Goal: Task Accomplishment & Management: Manage account settings

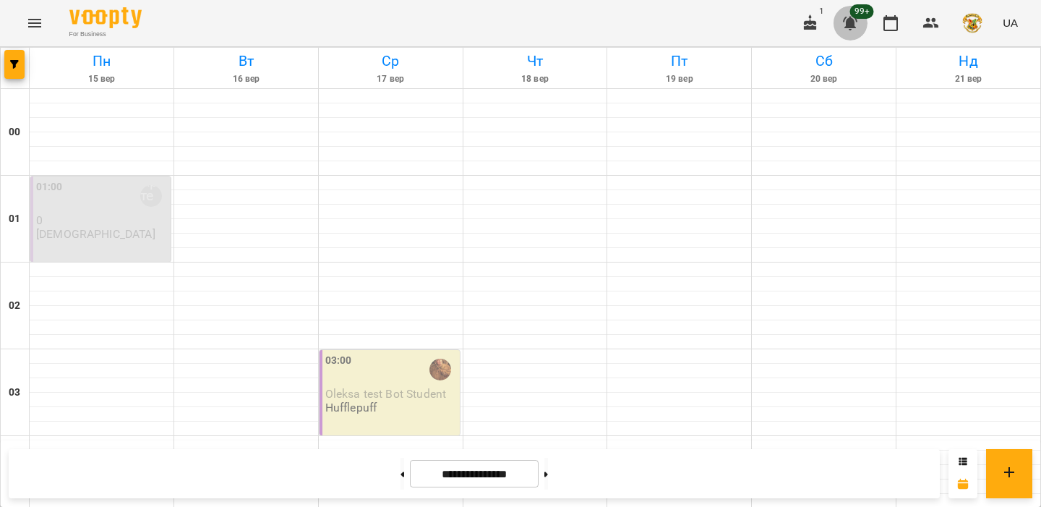
click at [847, 20] on icon "button" at bounding box center [849, 22] width 17 height 17
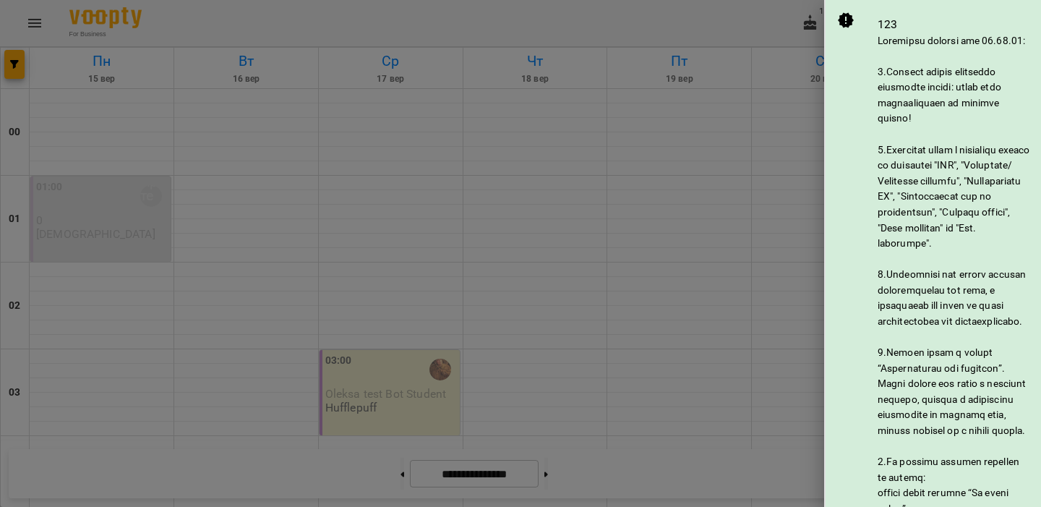
scroll to position [917, 0]
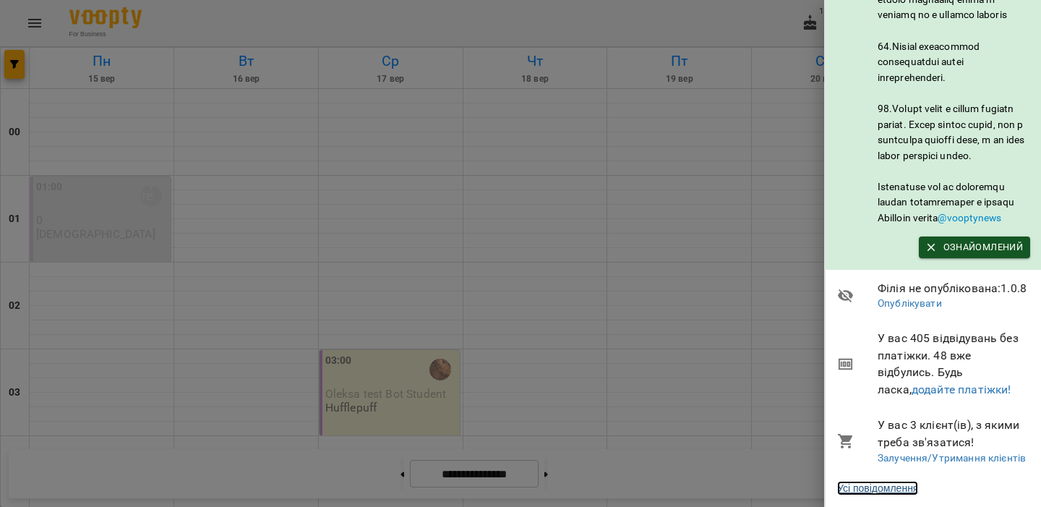
click at [880, 481] on link "Усі повідомлення" at bounding box center [877, 488] width 81 height 14
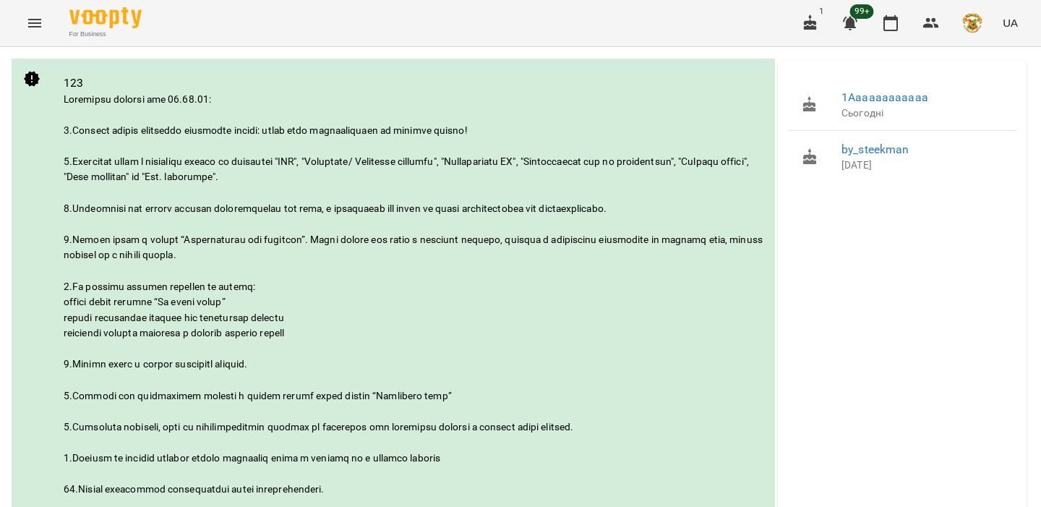
scroll to position [470, 0]
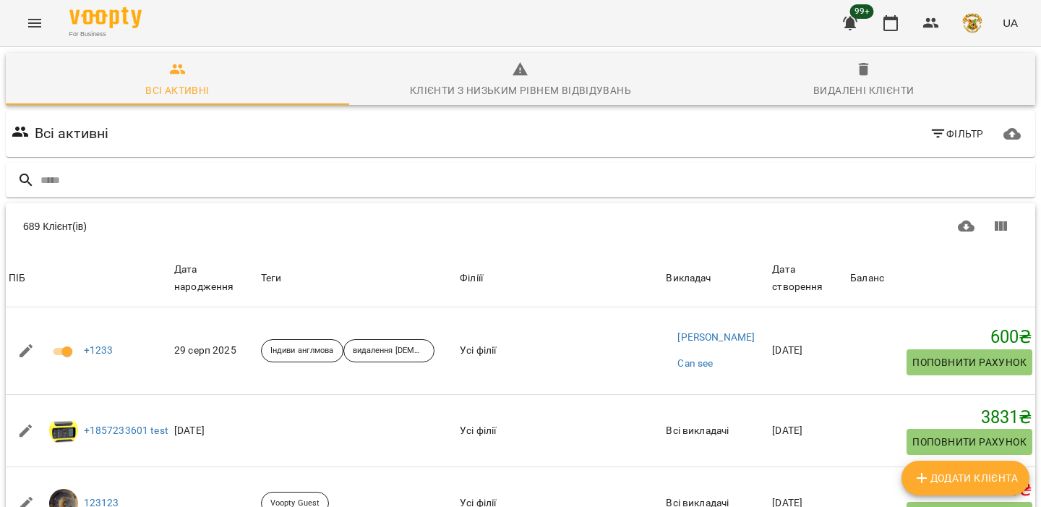
click at [846, 25] on icon "button" at bounding box center [849, 22] width 17 height 17
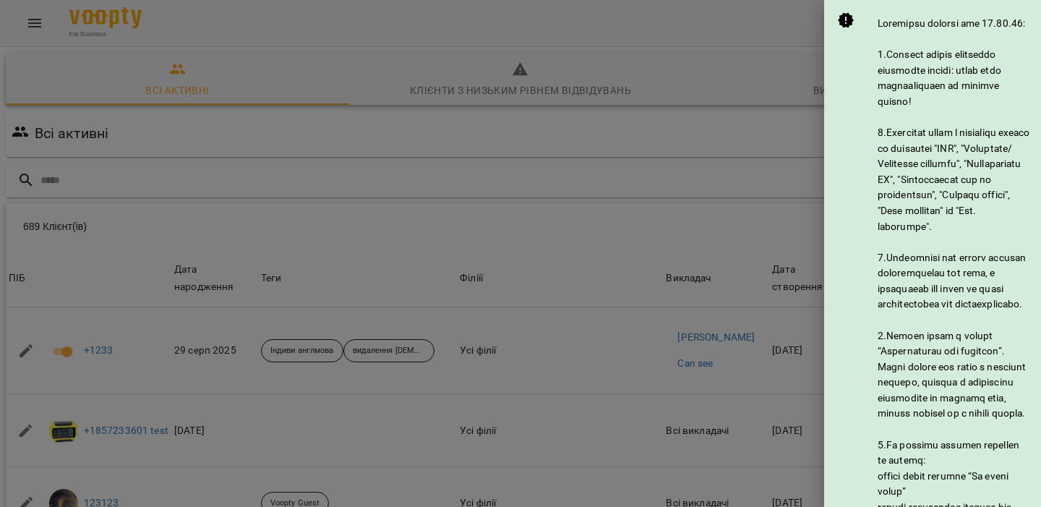
scroll to position [900, 0]
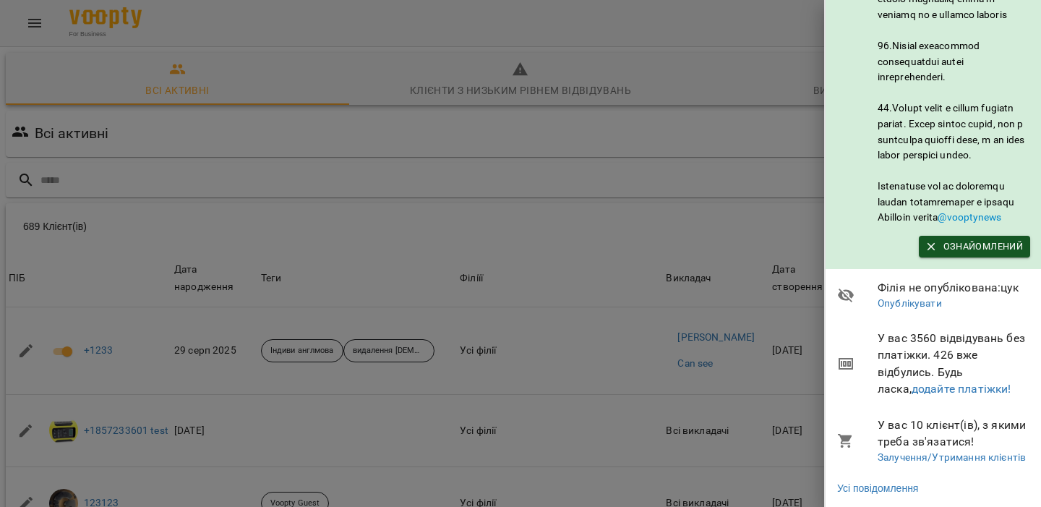
click at [665, 115] on div at bounding box center [520, 253] width 1041 height 507
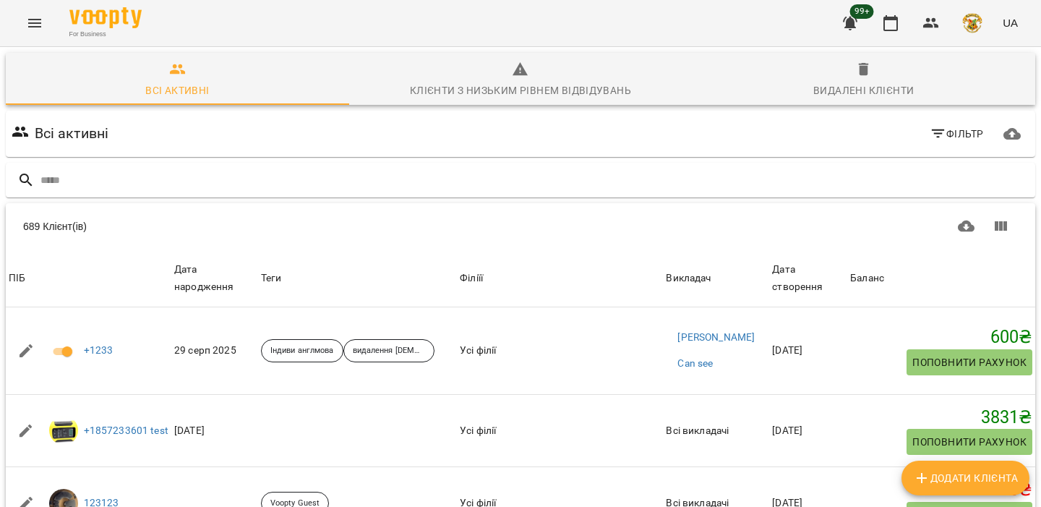
click at [847, 25] on icon "button" at bounding box center [850, 24] width 14 height 14
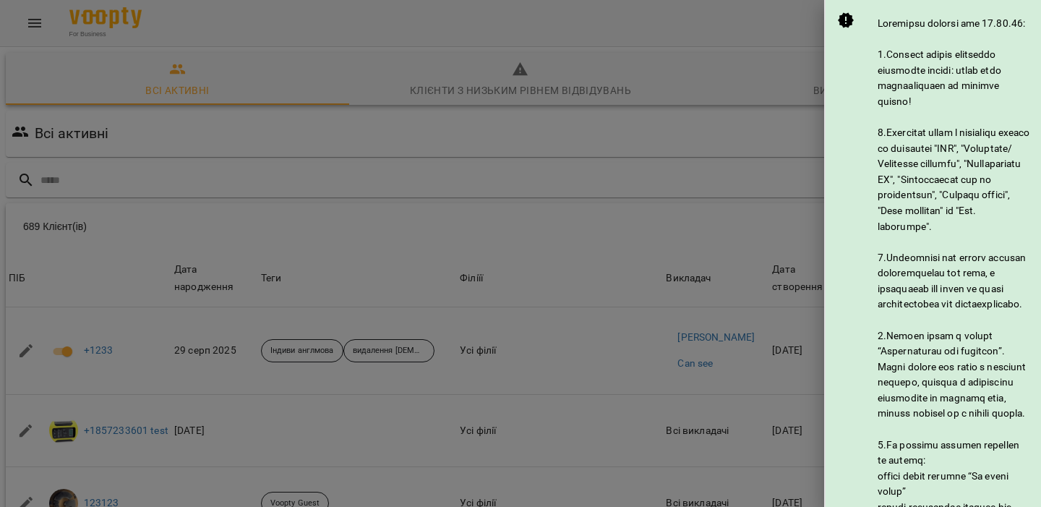
scroll to position [29, 0]
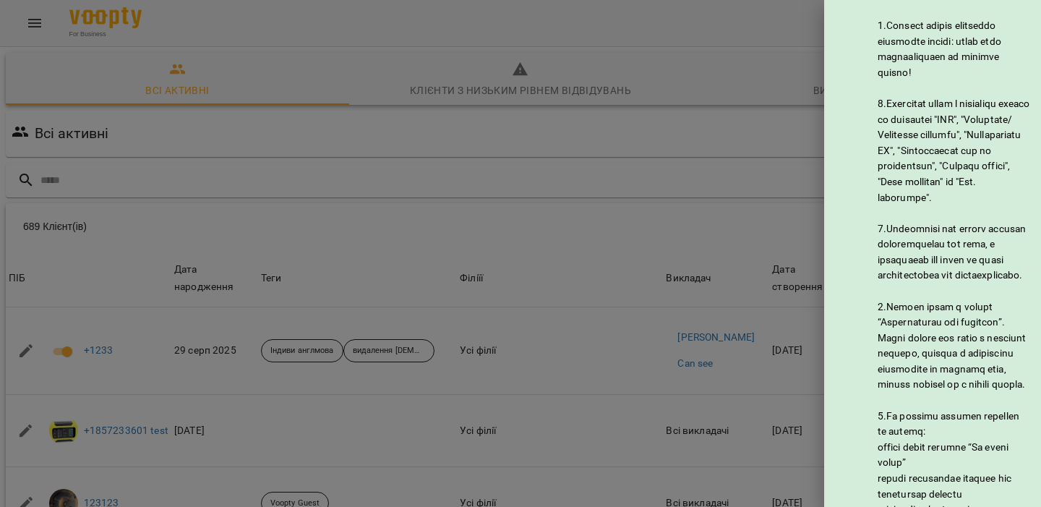
click at [686, 269] on div at bounding box center [520, 253] width 1041 height 507
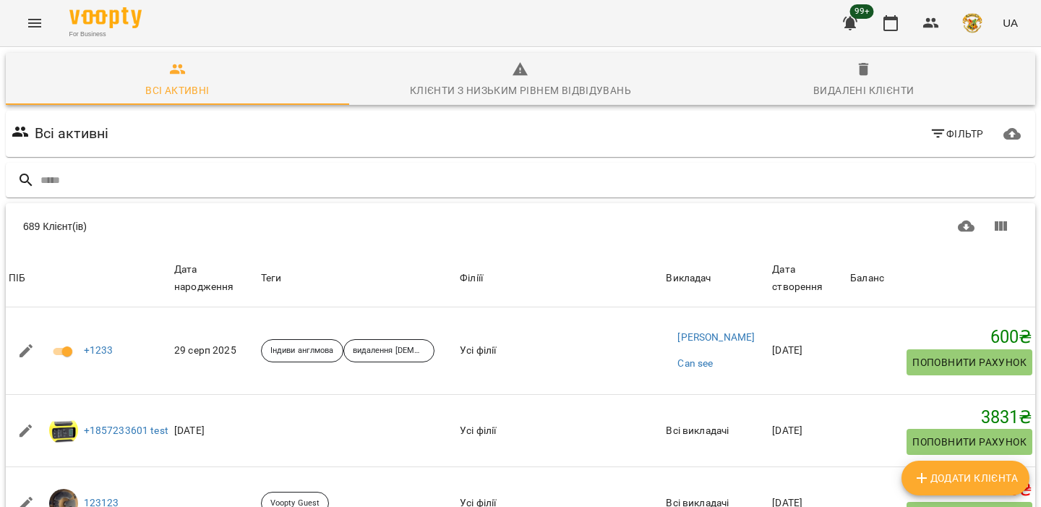
click at [852, 22] on icon "button" at bounding box center [850, 24] width 14 height 14
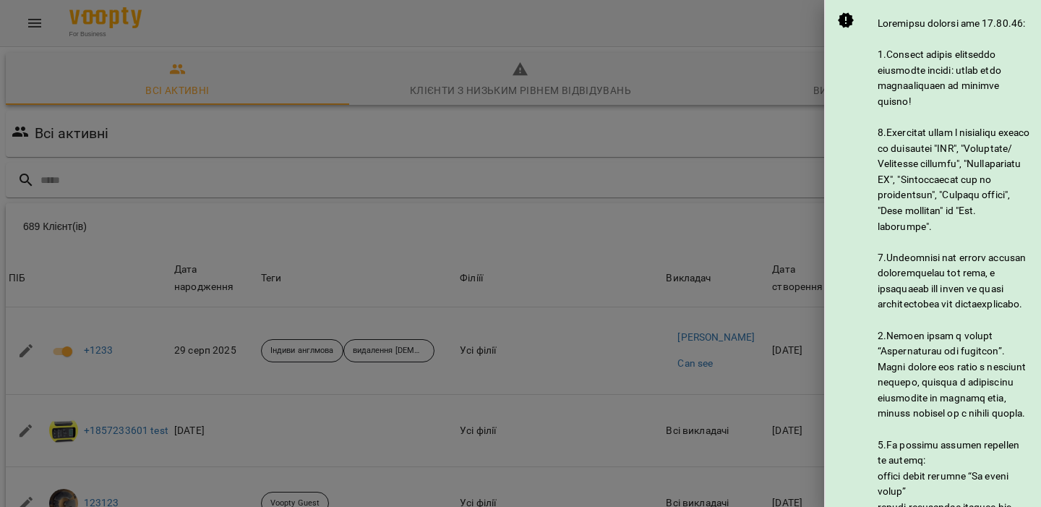
scroll to position [900, 0]
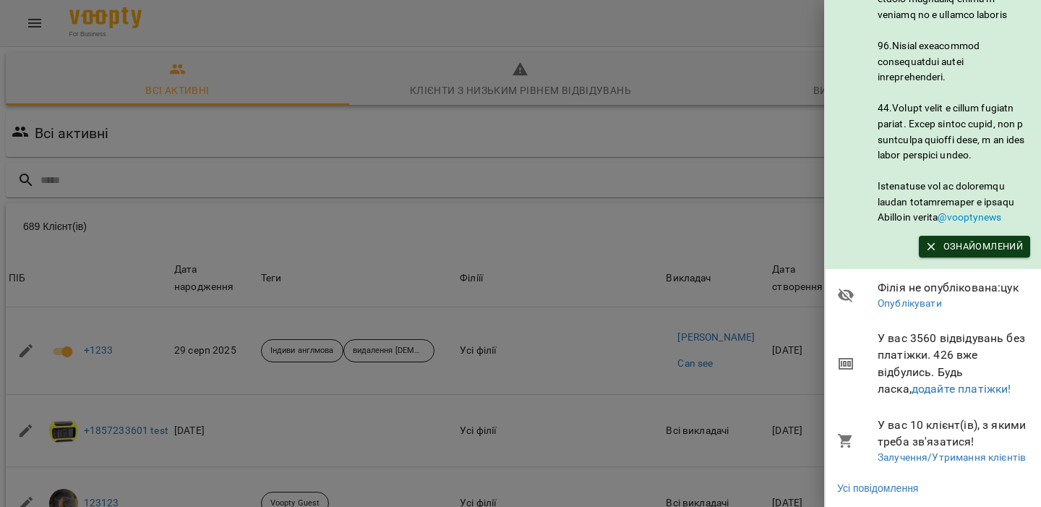
click at [976, 247] on span "Ознайомлений" at bounding box center [974, 247] width 97 height 16
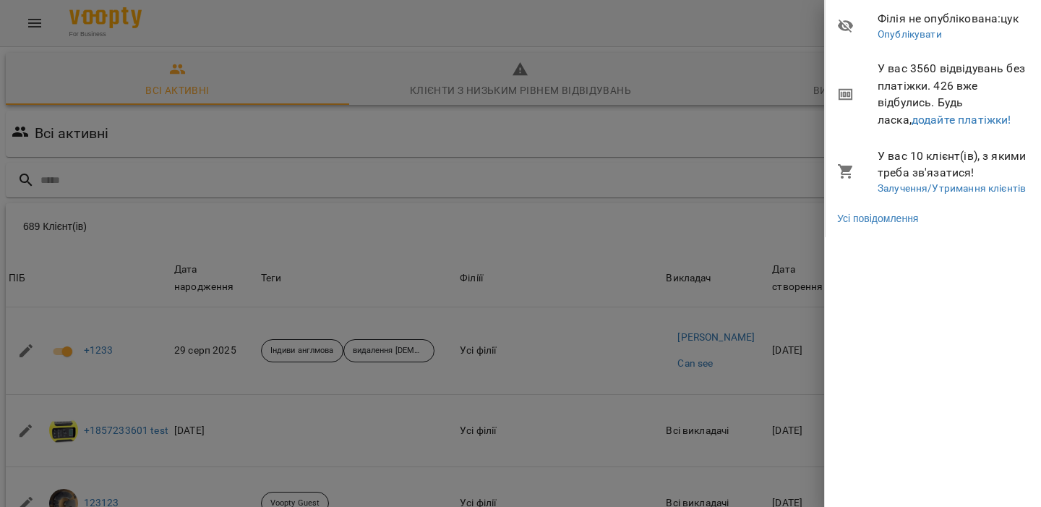
scroll to position [0, 0]
click at [690, 153] on div at bounding box center [520, 253] width 1041 height 507
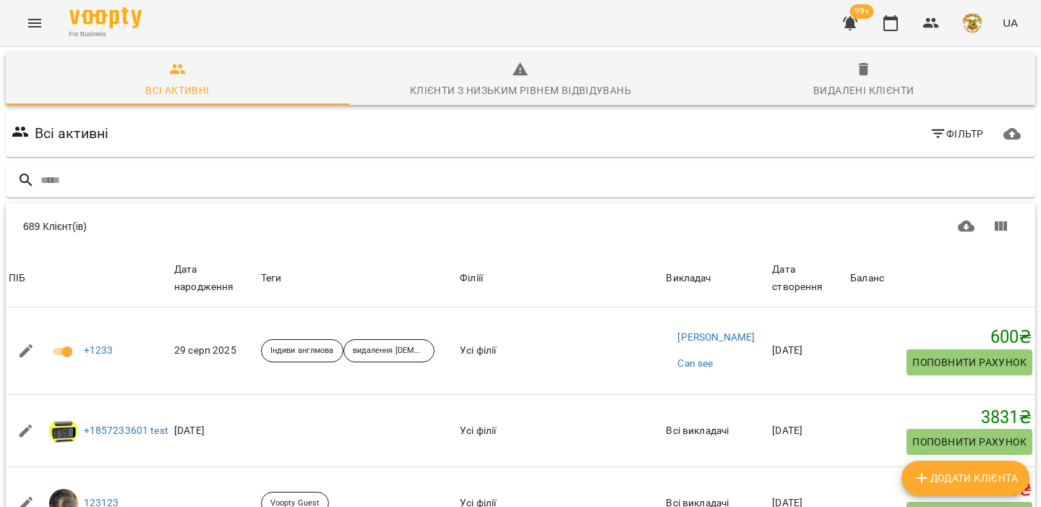
click at [857, 24] on icon "button" at bounding box center [849, 22] width 17 height 17
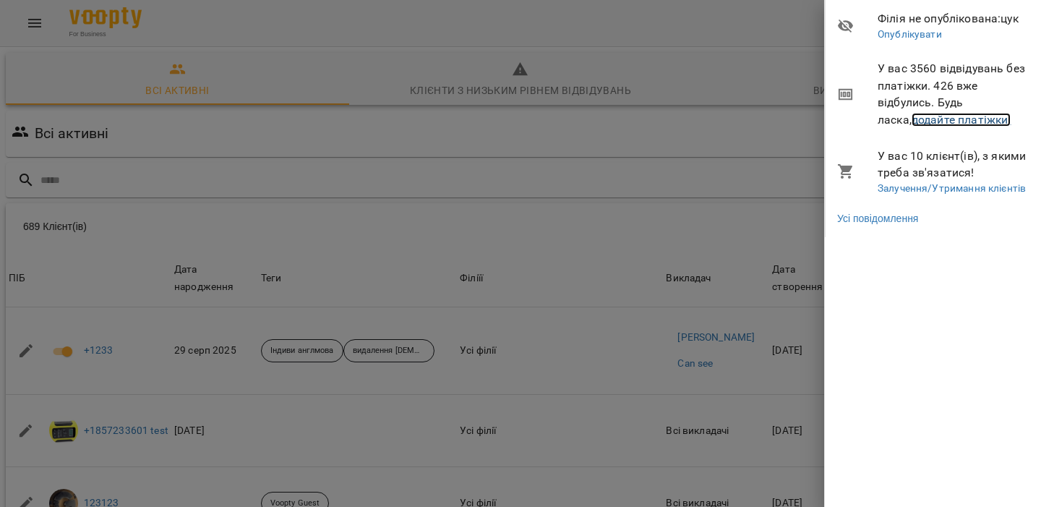
click at [922, 116] on link "додайте платіжки!" at bounding box center [962, 120] width 100 height 14
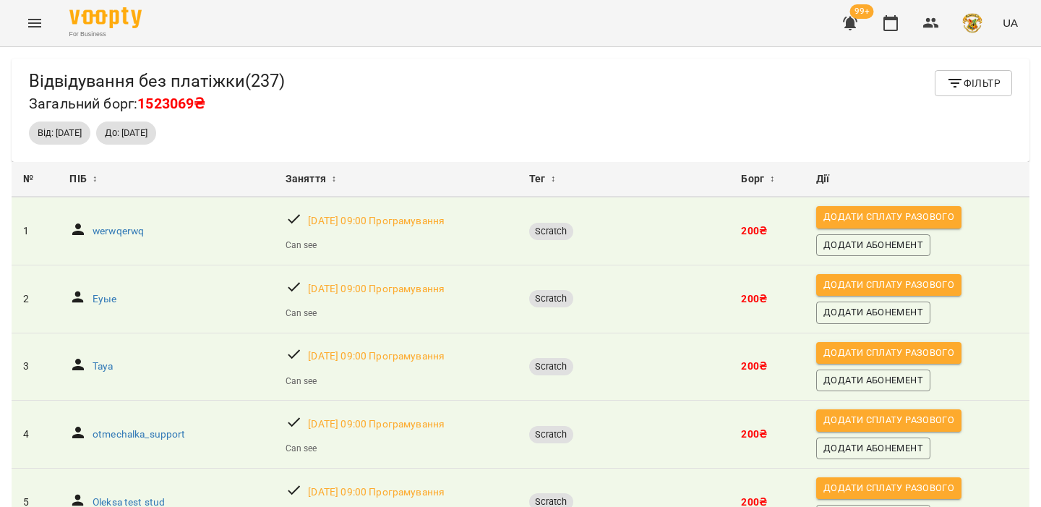
click at [853, 18] on icon "button" at bounding box center [850, 24] width 14 height 14
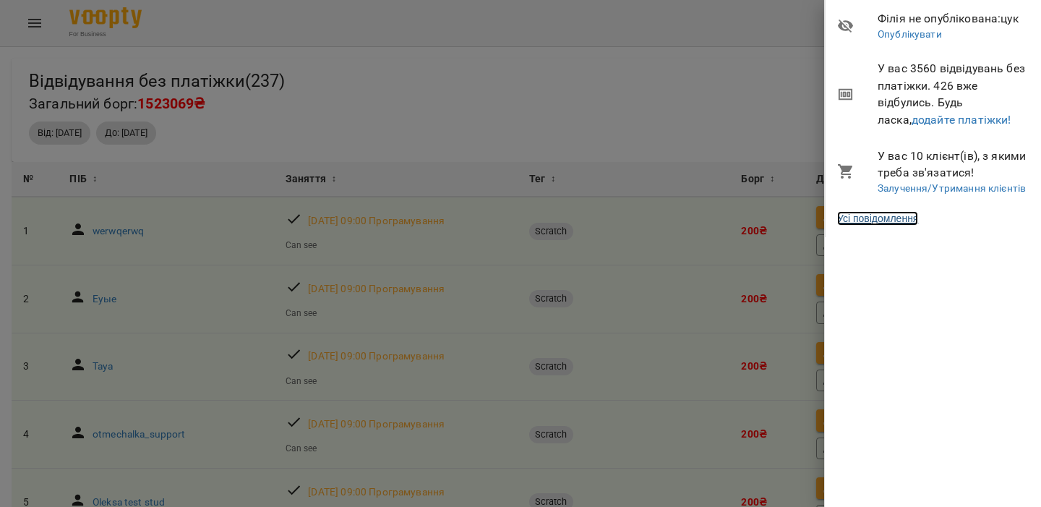
click at [896, 220] on link "Усі повідомлення" at bounding box center [877, 218] width 81 height 14
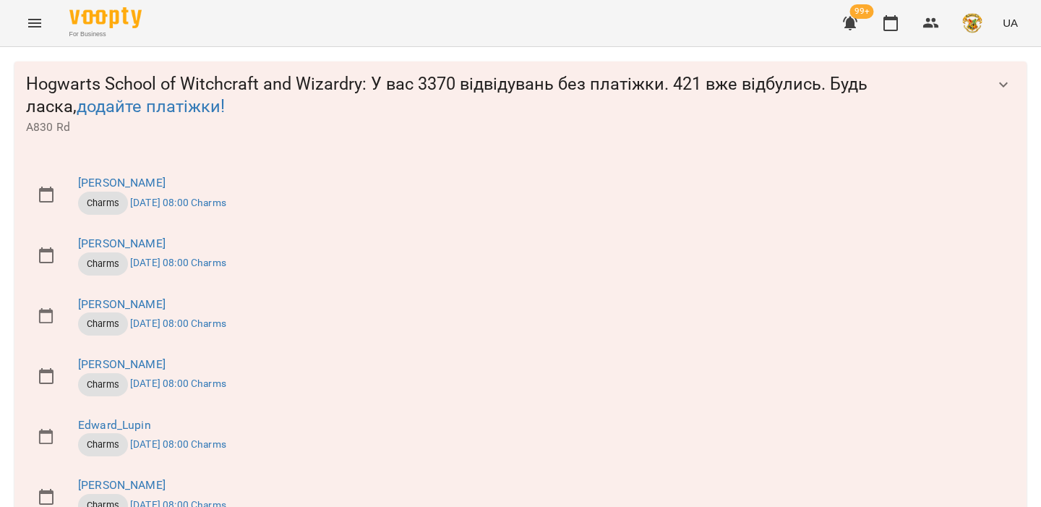
click at [1006, 77] on icon "button" at bounding box center [1003, 84] width 17 height 17
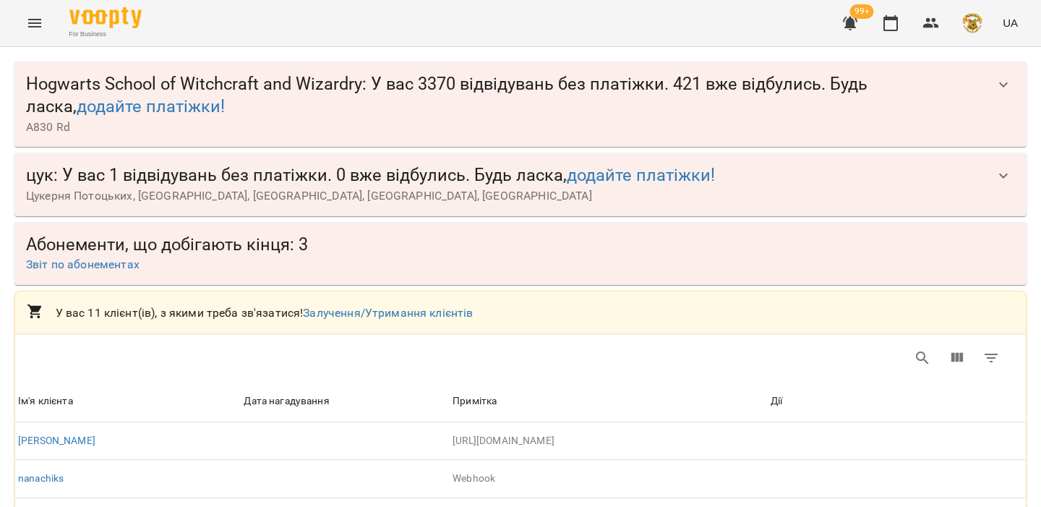
click at [1003, 85] on icon "button" at bounding box center [1003, 84] width 9 height 5
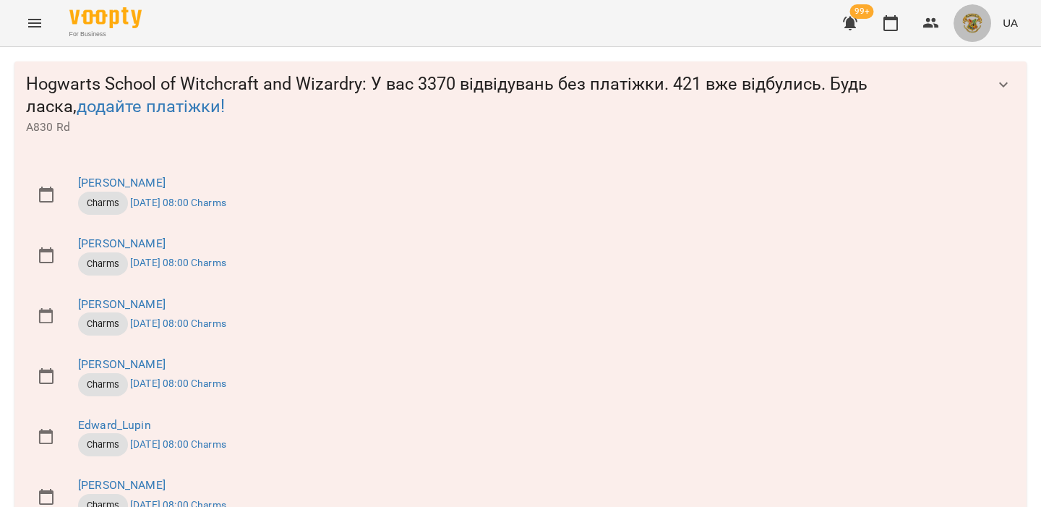
click at [976, 30] on img "button" at bounding box center [972, 23] width 20 height 20
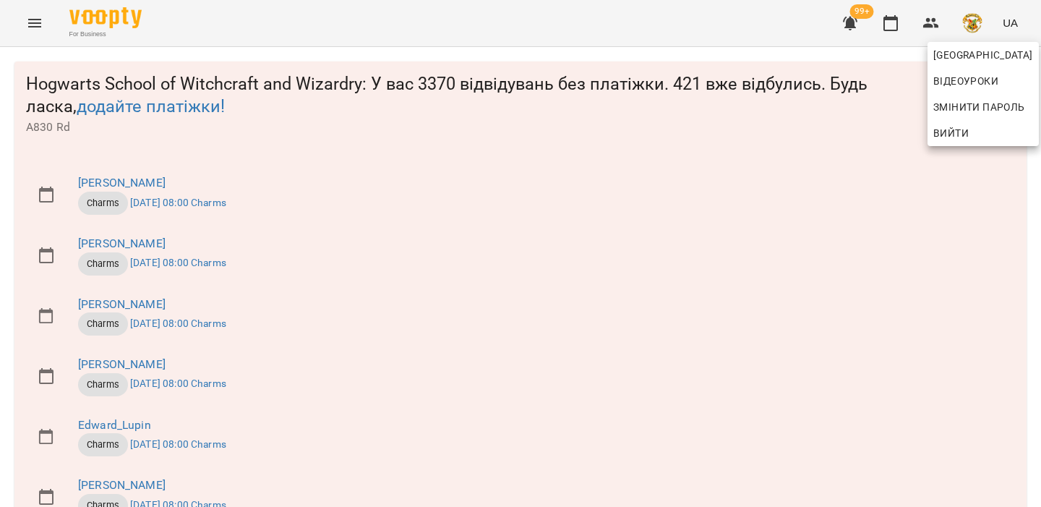
click at [937, 129] on span "Вийти" at bounding box center [950, 132] width 35 height 17
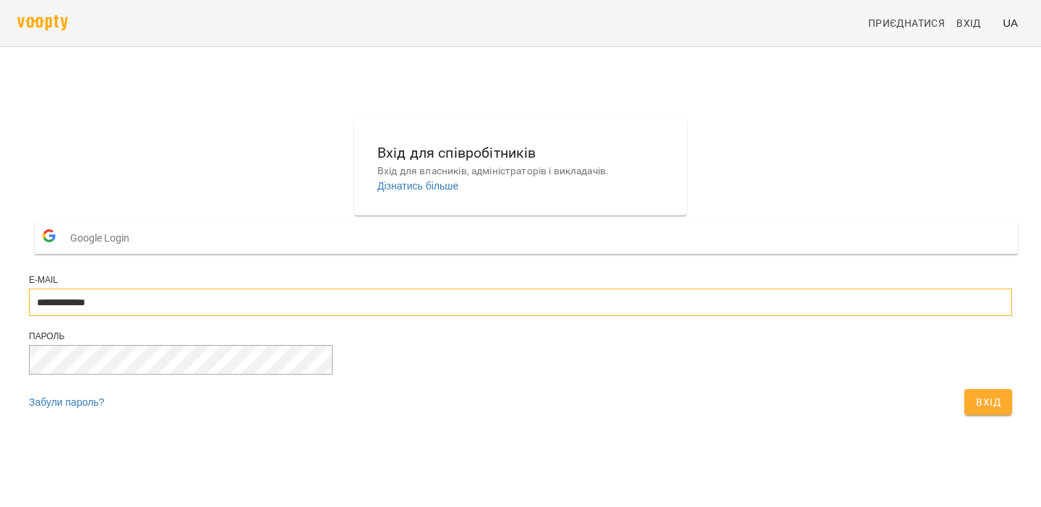
click at [544, 316] on input "**********" at bounding box center [520, 301] width 983 height 27
type input "**********"
click at [964, 415] on button "Вхід" at bounding box center [988, 402] width 48 height 26
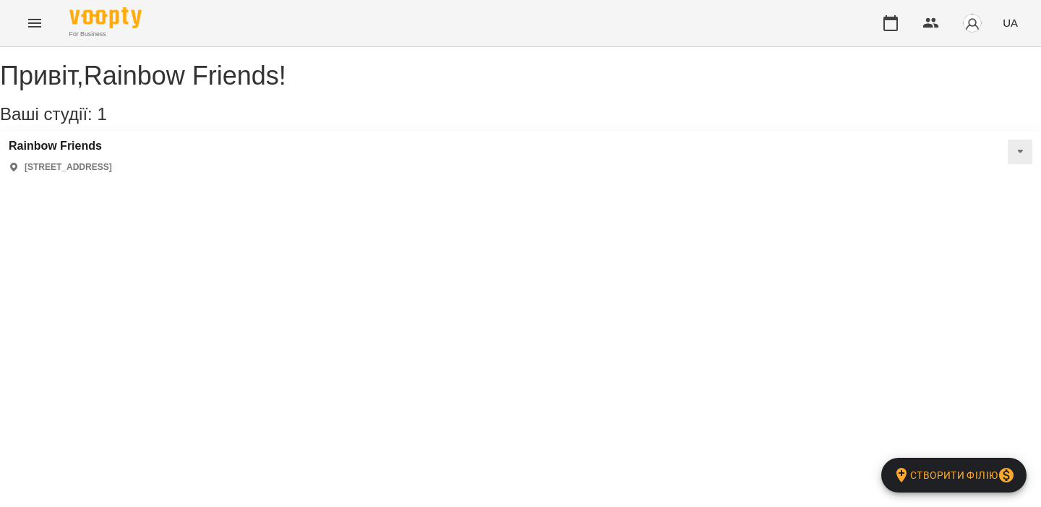
click at [36, 25] on icon "Menu" at bounding box center [34, 22] width 17 height 17
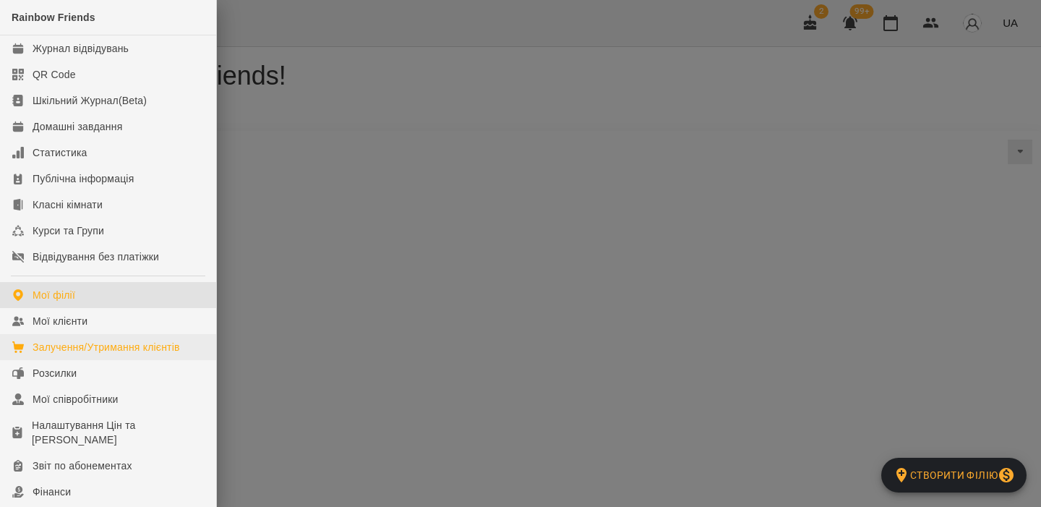
scroll to position [198, 0]
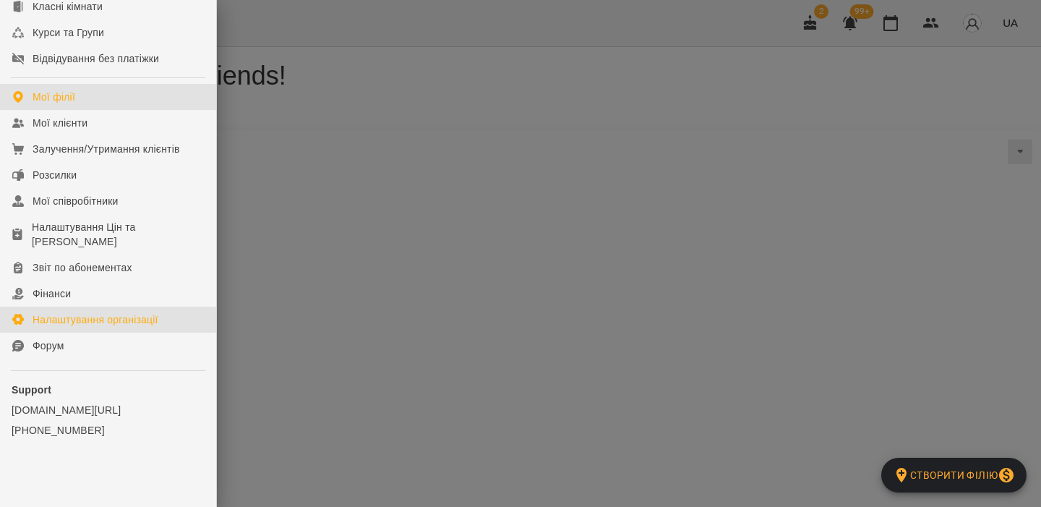
click at [134, 326] on div "Налаштування організації" at bounding box center [96, 319] width 126 height 14
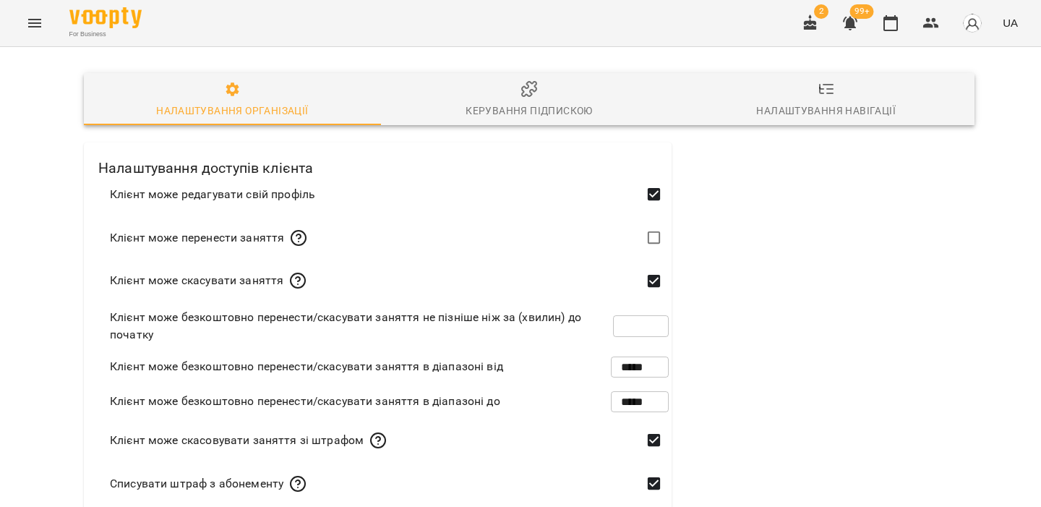
click at [531, 100] on span "Керування підпискою" at bounding box center [530, 99] width 280 height 39
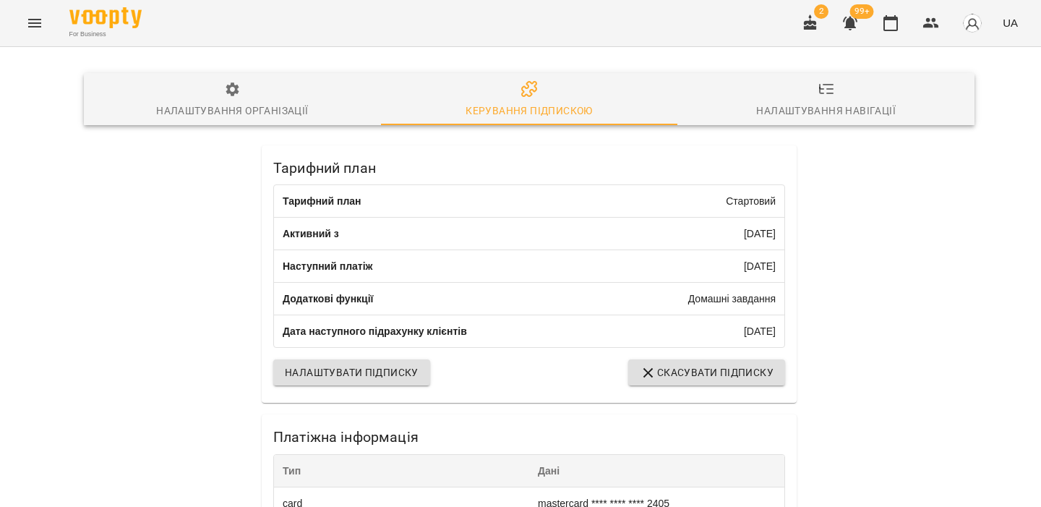
scroll to position [373, 0]
